Goal: Share content

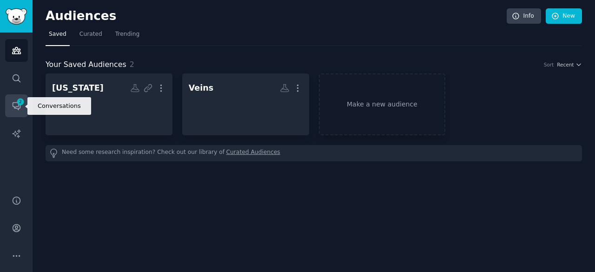
click at [20, 105] on span "2" at bounding box center [20, 101] width 8 height 7
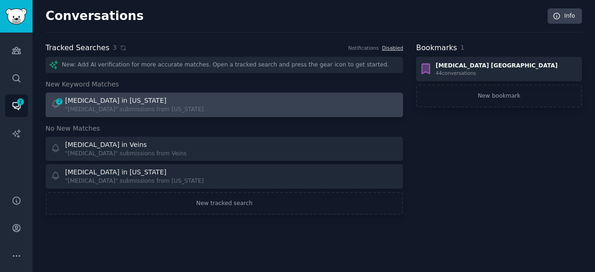
click at [160, 105] on div ""[MEDICAL_DATA]" submissions from [US_STATE]" at bounding box center [134, 109] width 138 height 8
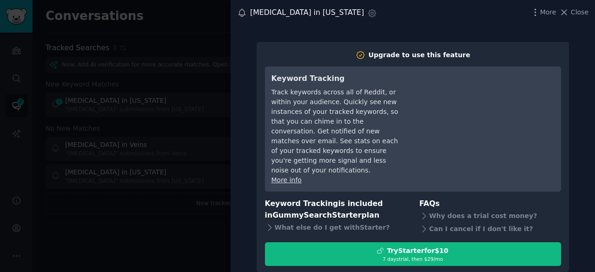
scroll to position [6, 0]
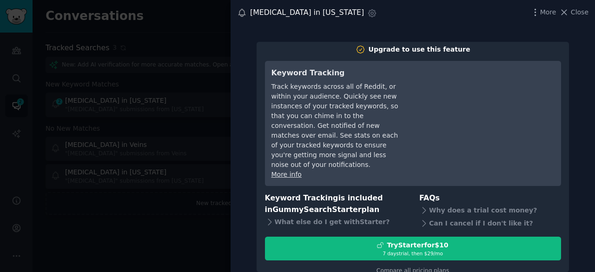
click at [117, 205] on div at bounding box center [297, 136] width 595 height 272
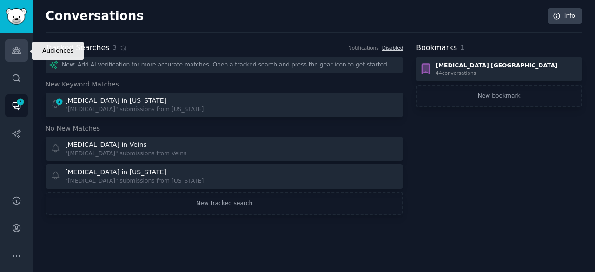
click at [17, 56] on link "Audiences" at bounding box center [16, 50] width 23 height 23
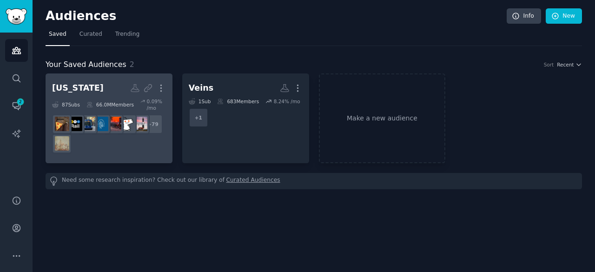
click at [101, 147] on div "+ 79" at bounding box center [109, 133] width 114 height 39
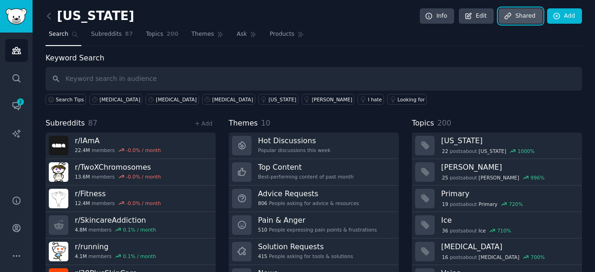
click at [530, 13] on link "Share d" at bounding box center [520, 16] width 44 height 16
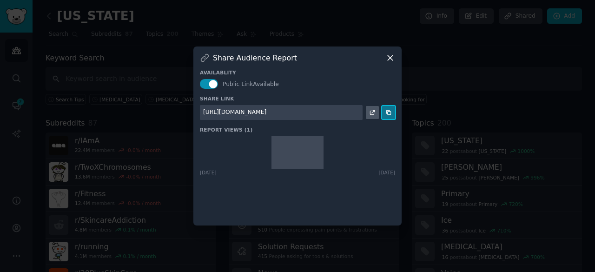
click at [389, 110] on icon at bounding box center [388, 112] width 4 height 4
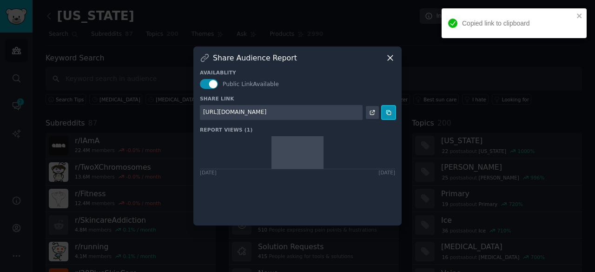
drag, startPoint x: 386, startPoint y: 112, endPoint x: 375, endPoint y: 105, distance: 12.9
click at [386, 112] on icon at bounding box center [388, 112] width 7 height 7
